Goal: Task Accomplishment & Management: Manage account settings

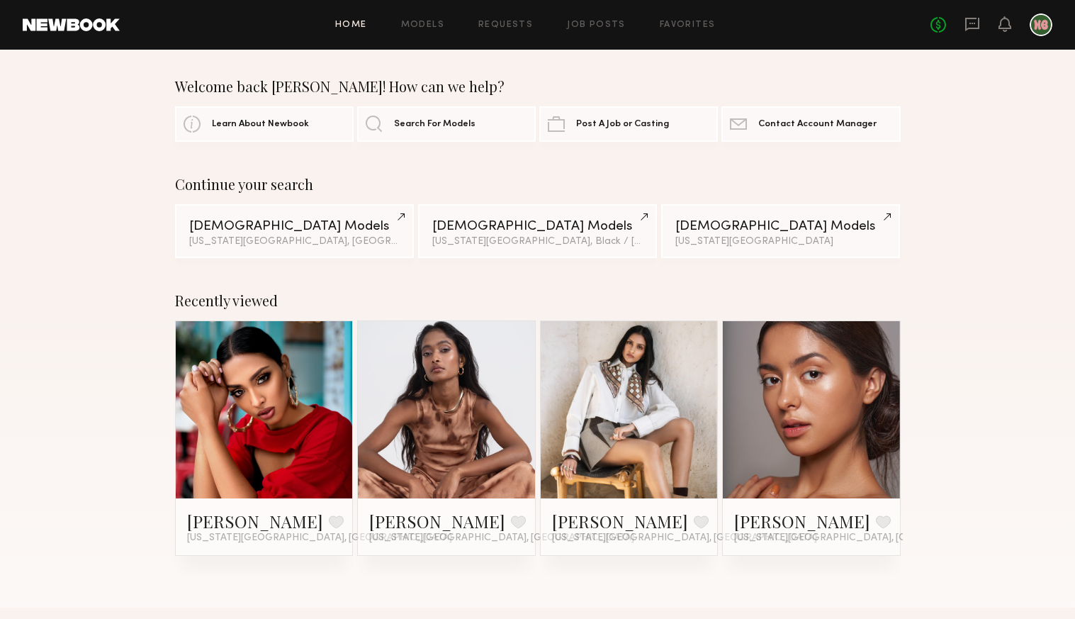
click at [79, 28] on link at bounding box center [71, 24] width 97 height 13
click at [92, 26] on link at bounding box center [71, 24] width 97 height 13
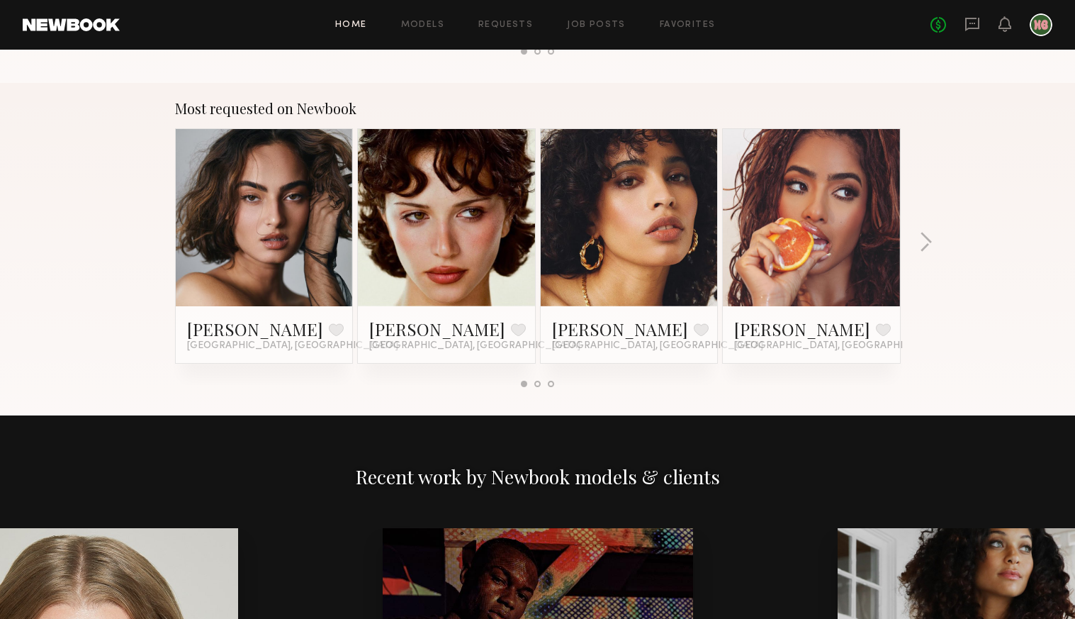
scroll to position [1243, 0]
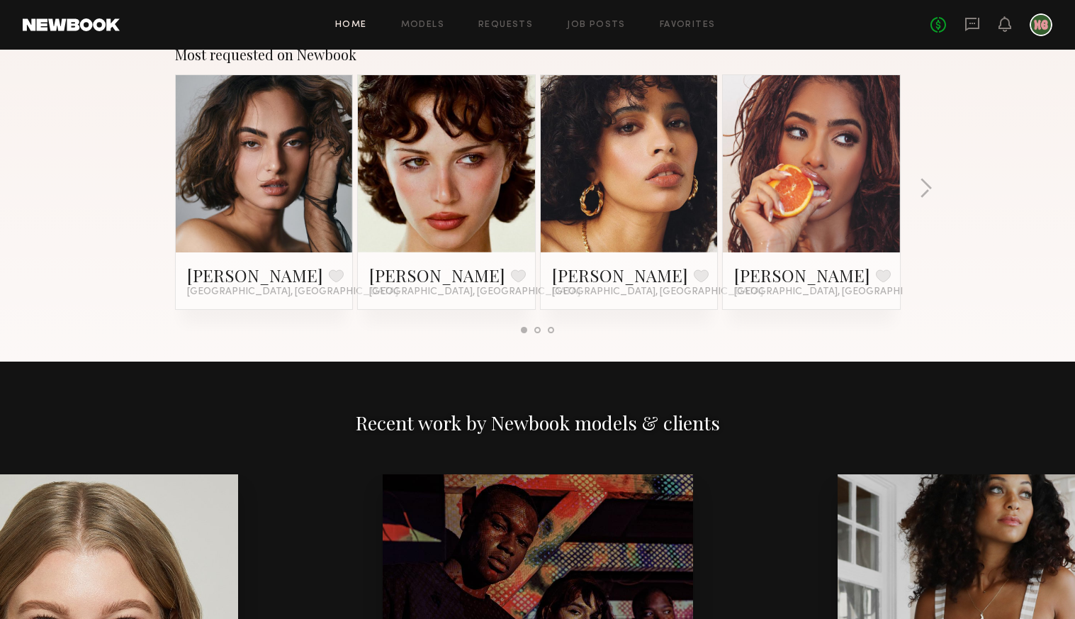
click at [453, 235] on link at bounding box center [446, 163] width 86 height 177
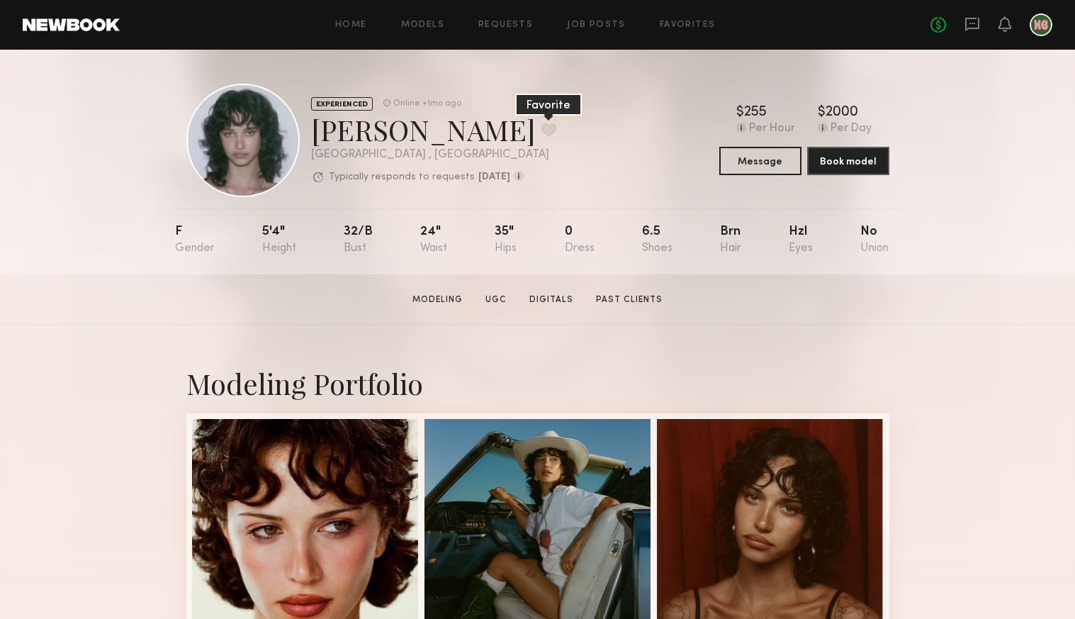
click at [541, 130] on button at bounding box center [548, 129] width 15 height 13
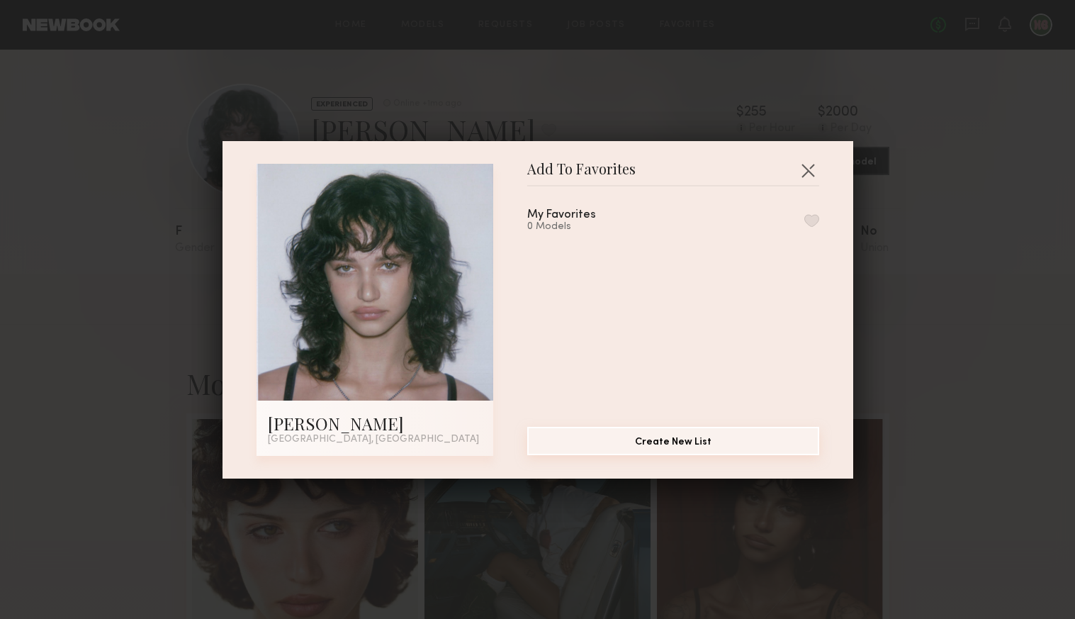
click at [698, 436] on button "Create New List" at bounding box center [673, 441] width 292 height 28
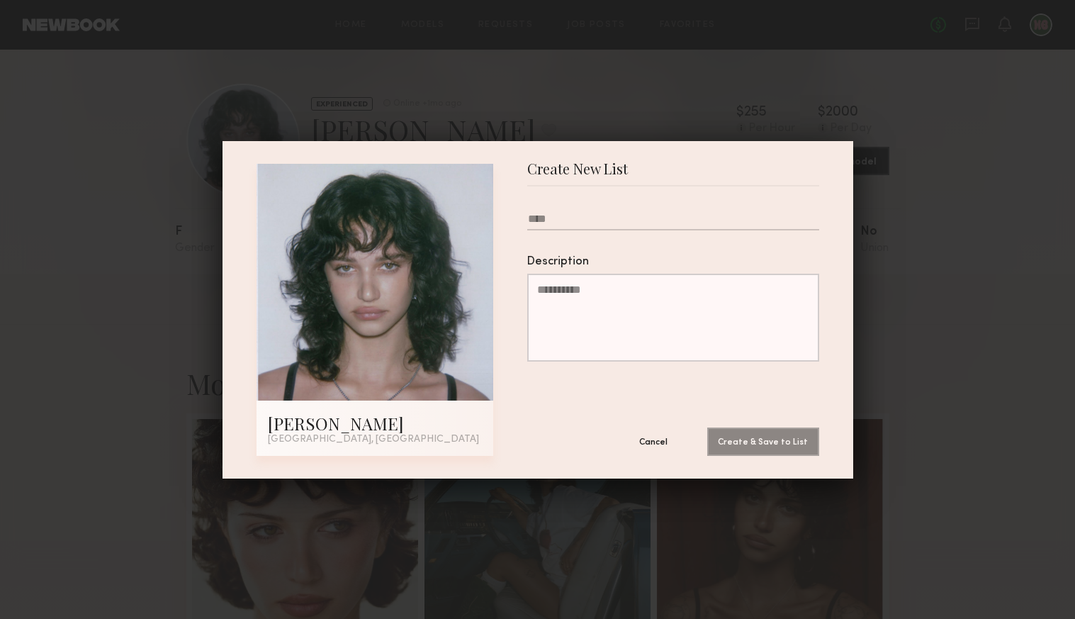
click at [639, 300] on textarea "Description" at bounding box center [673, 318] width 292 height 88
click at [583, 217] on input "Please enter name of the list" at bounding box center [673, 222] width 292 height 18
type input "**********"
click at [771, 439] on button "Create & Save to List" at bounding box center [763, 441] width 112 height 28
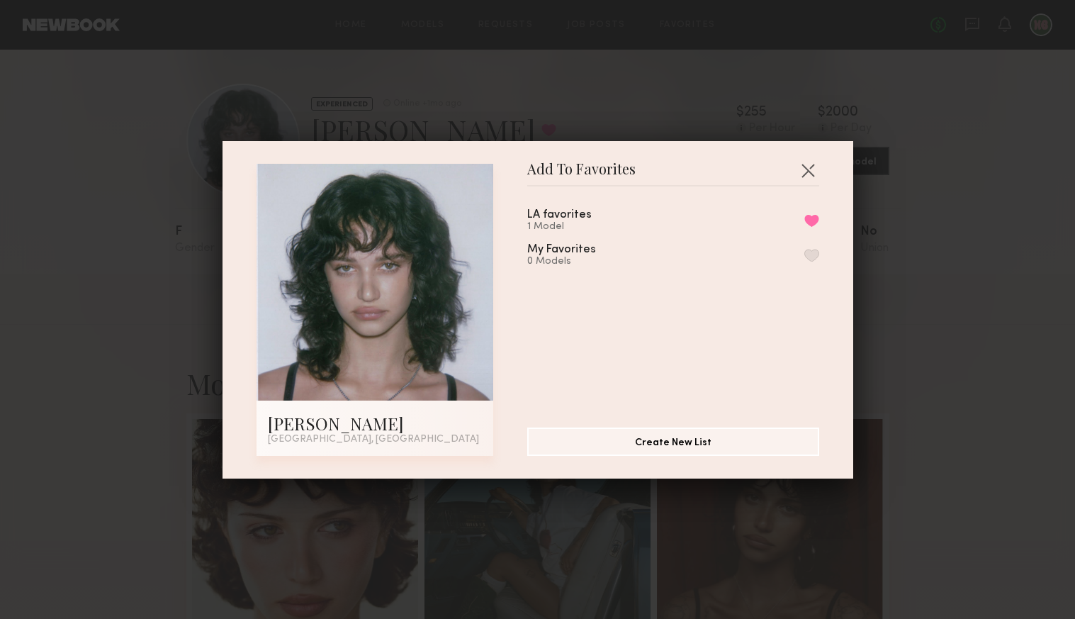
click at [134, 260] on div "Add To Favorites Jessie M. Los Angeles, CA Add To Favorites LA favorites 1 Mode…" at bounding box center [537, 309] width 1075 height 619
